Goal: Transaction & Acquisition: Purchase product/service

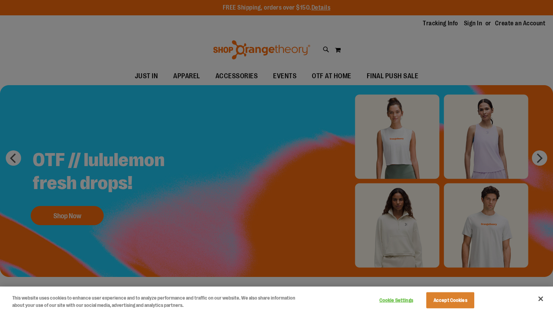
scroll to position [19, 0]
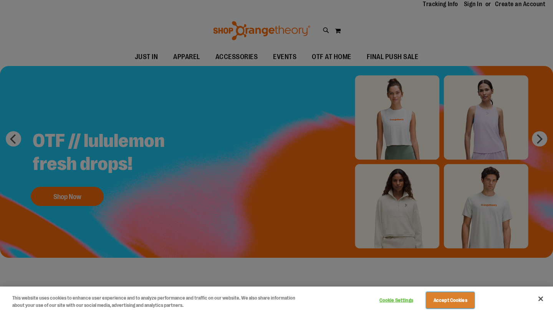
click at [447, 301] on button "Accept Cookies" at bounding box center [450, 301] width 48 height 16
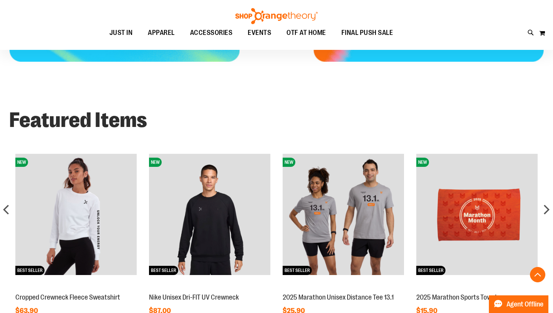
scroll to position [574, 0]
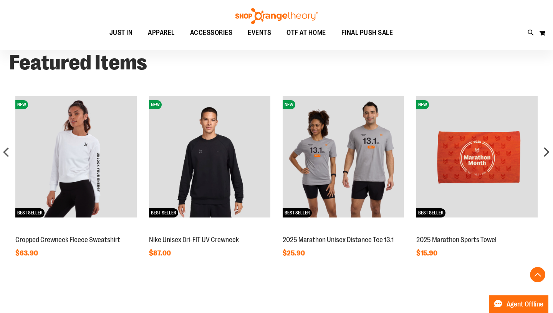
click at [320, 168] on img at bounding box center [343, 156] width 121 height 121
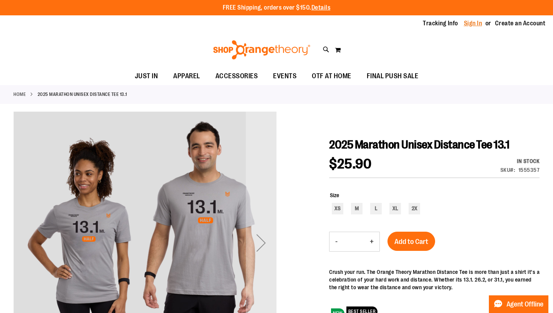
click at [476, 25] on link "Sign In" at bounding box center [473, 23] width 18 height 8
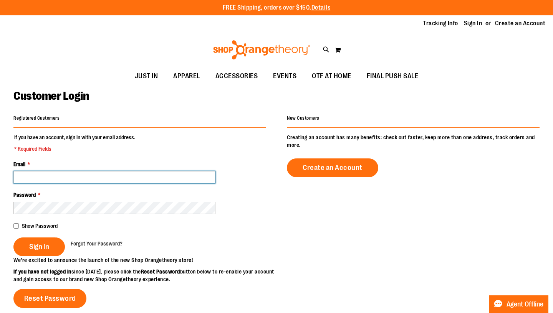
click at [81, 182] on input "Email *" at bounding box center [114, 177] width 202 height 12
type input "**********"
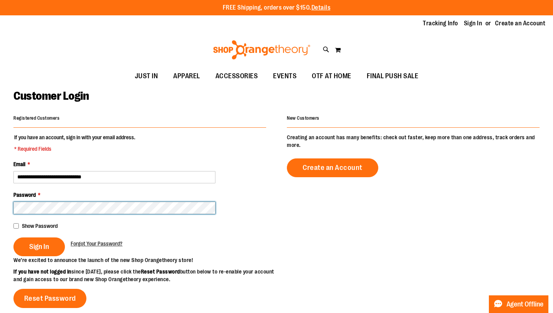
click at [13, 238] on button "Sign In" at bounding box center [38, 247] width 51 height 19
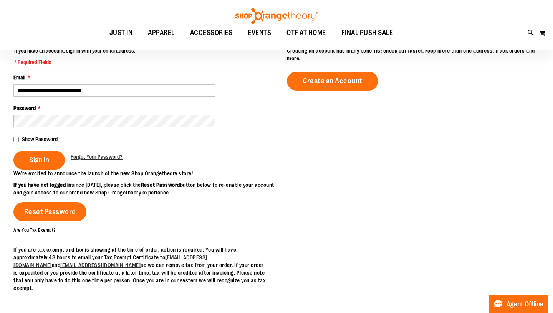
scroll to position [95, 0]
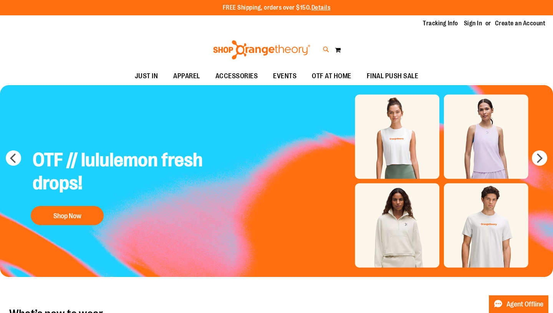
click at [327, 54] on icon at bounding box center [326, 49] width 7 height 9
type input "**********"
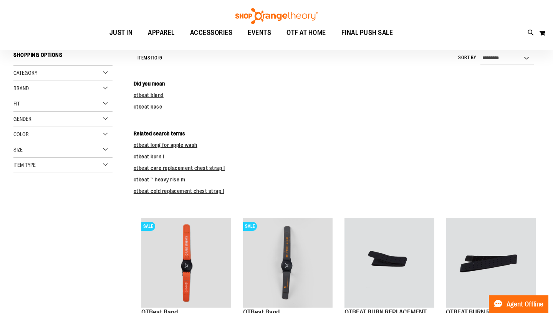
scroll to position [7, 0]
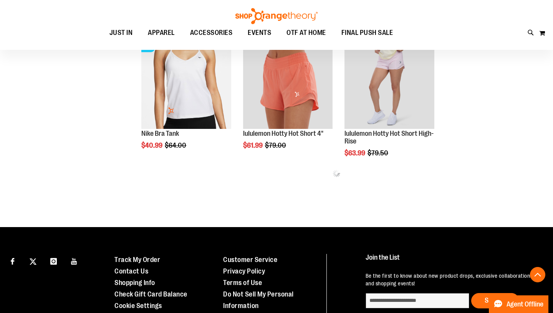
scroll to position [699, 0]
